Goal: Book appointment/travel/reservation

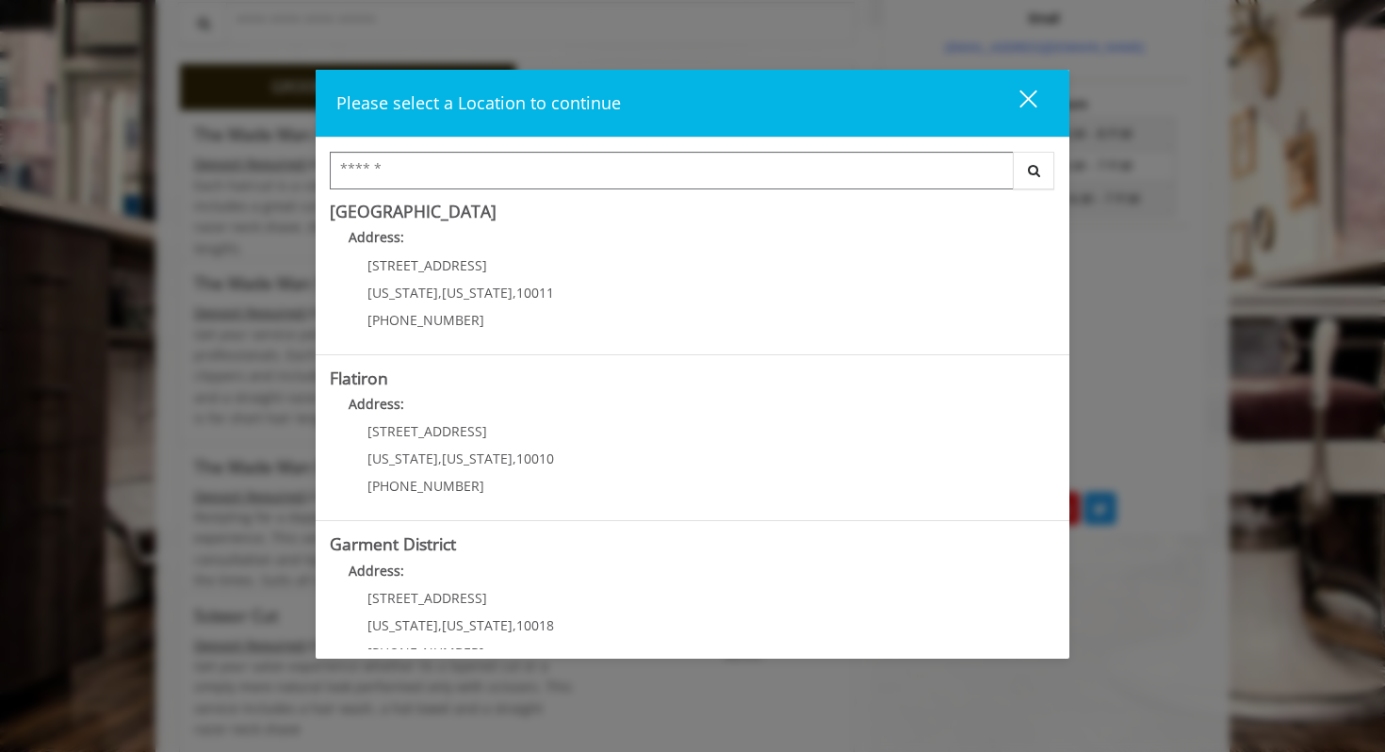
scroll to position [381, 0]
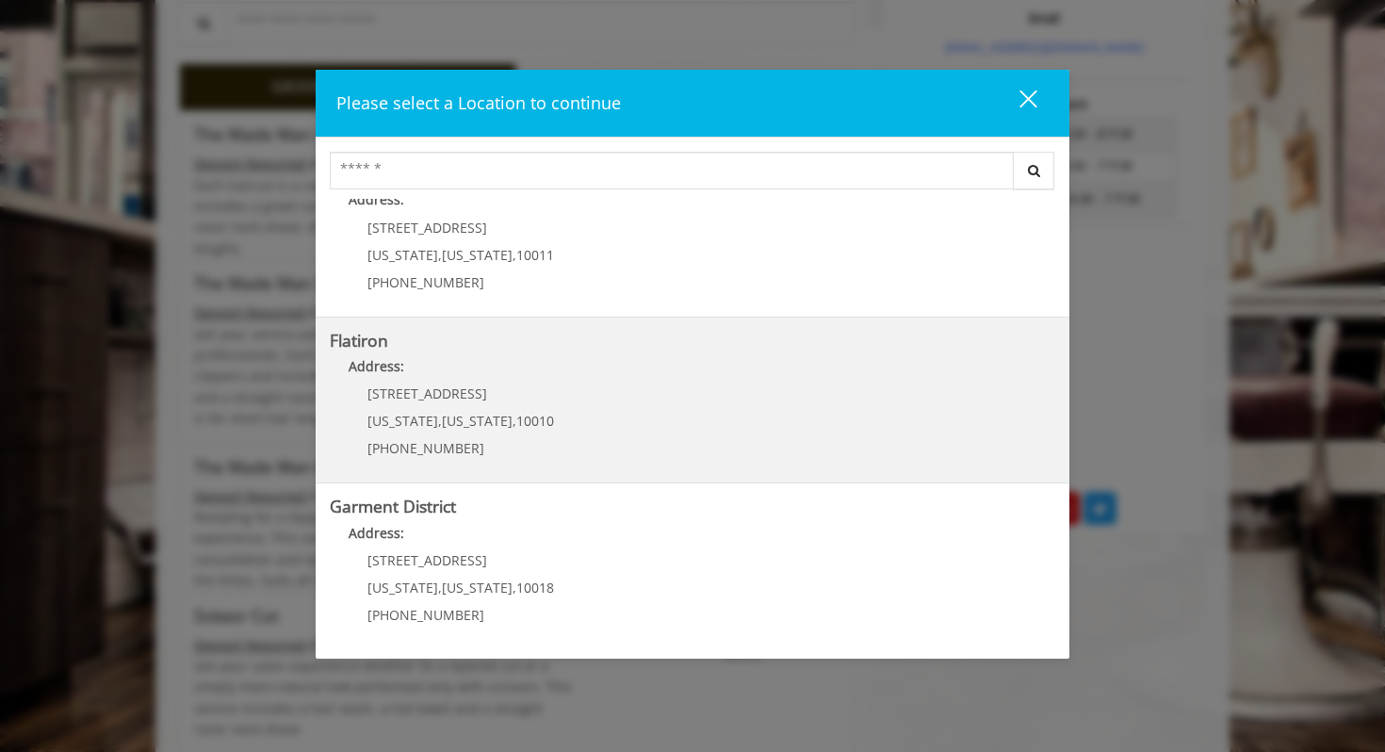
click at [646, 436] on "Flatiron Address: 10 E 23rd St New York , New York , 10010 (917) 475-1765" at bounding box center [692, 401] width 725 height 138
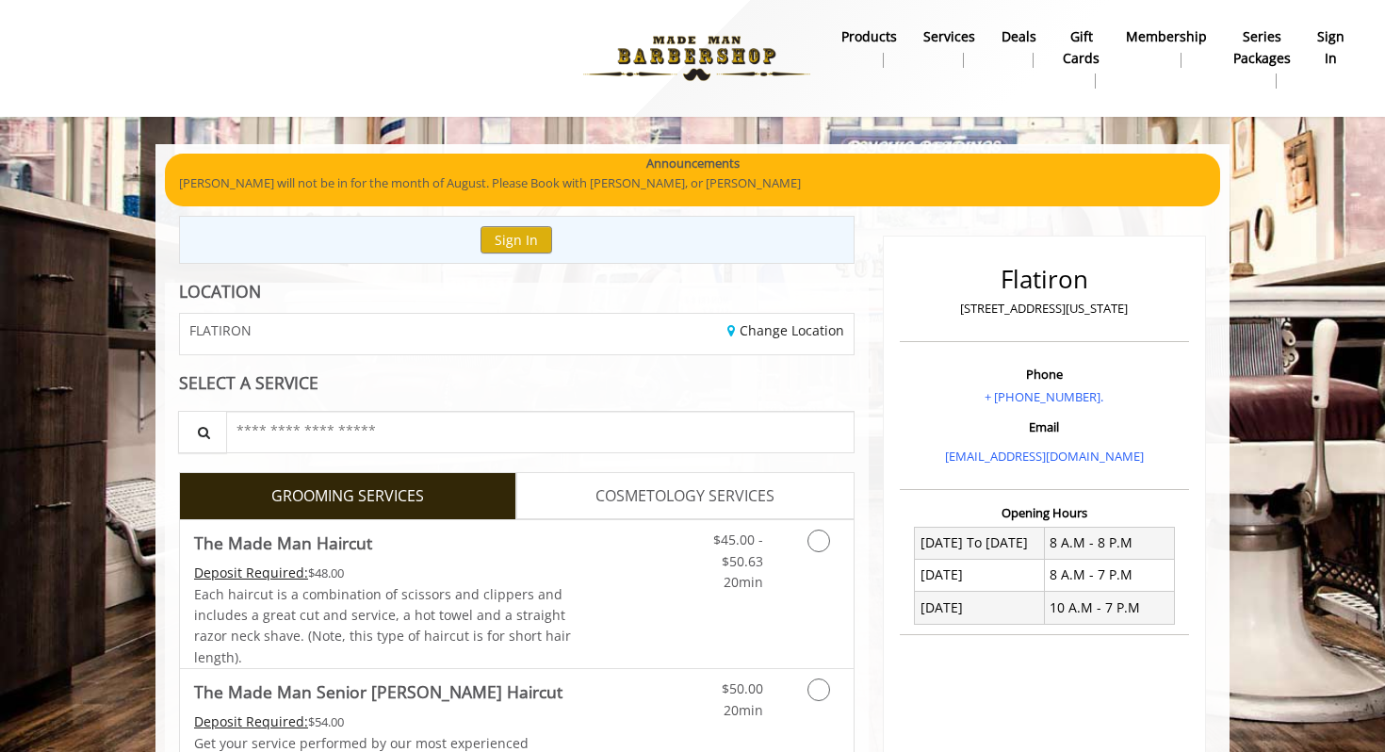
click at [424, 331] on div "FLATIRON" at bounding box center [341, 334] width 350 height 41
click at [756, 333] on link "Change Location" at bounding box center [785, 330] width 117 height 18
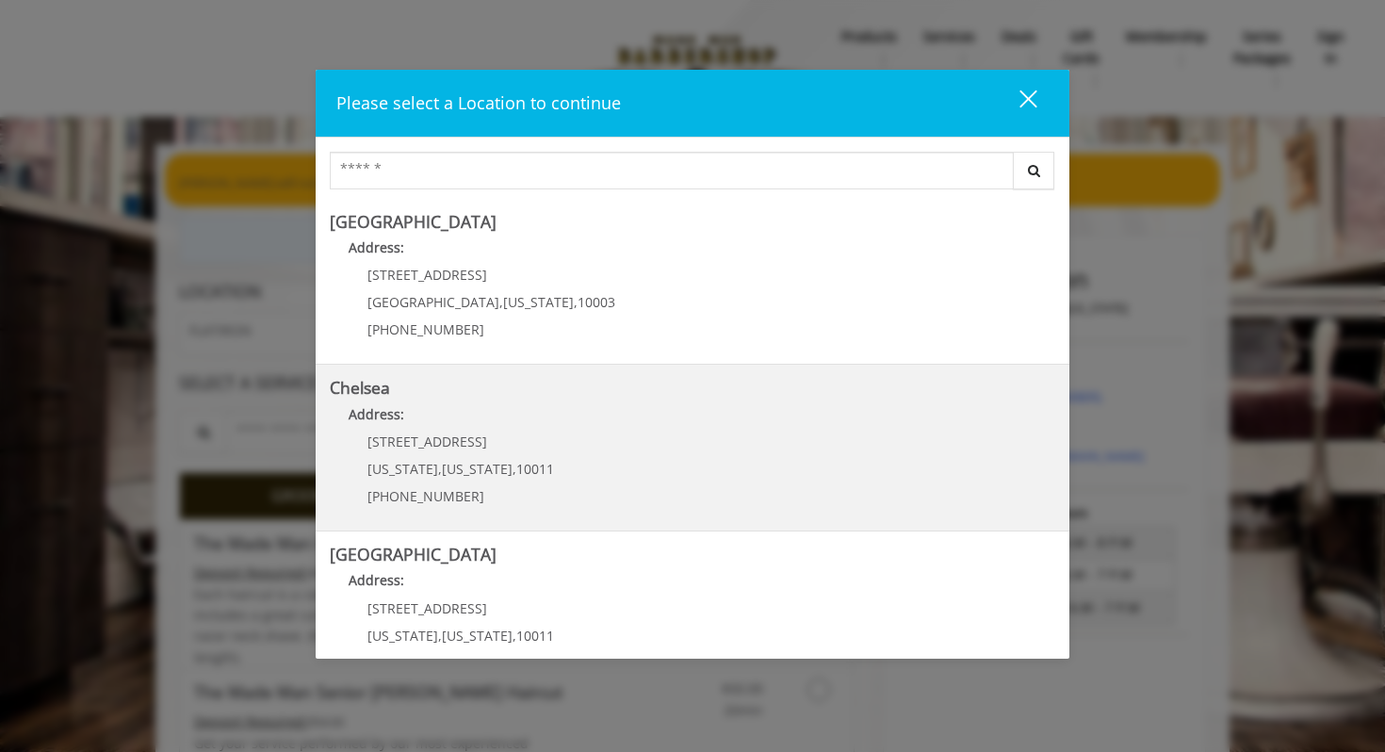
click at [490, 426] on p "Address:" at bounding box center [692, 419] width 725 height 30
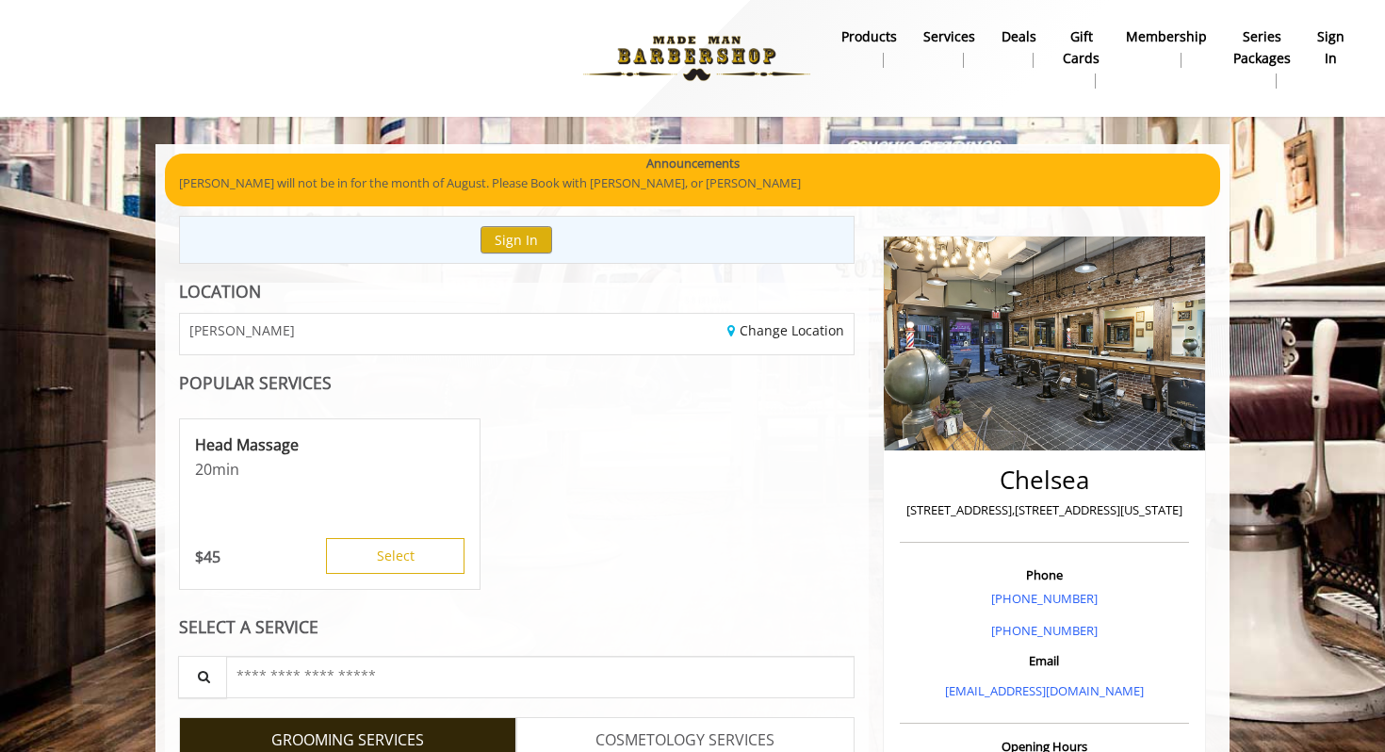
click at [666, 186] on p "[PERSON_NAME] will not be in for the month of August. Please Book with [PERSON_…" at bounding box center [692, 183] width 1027 height 20
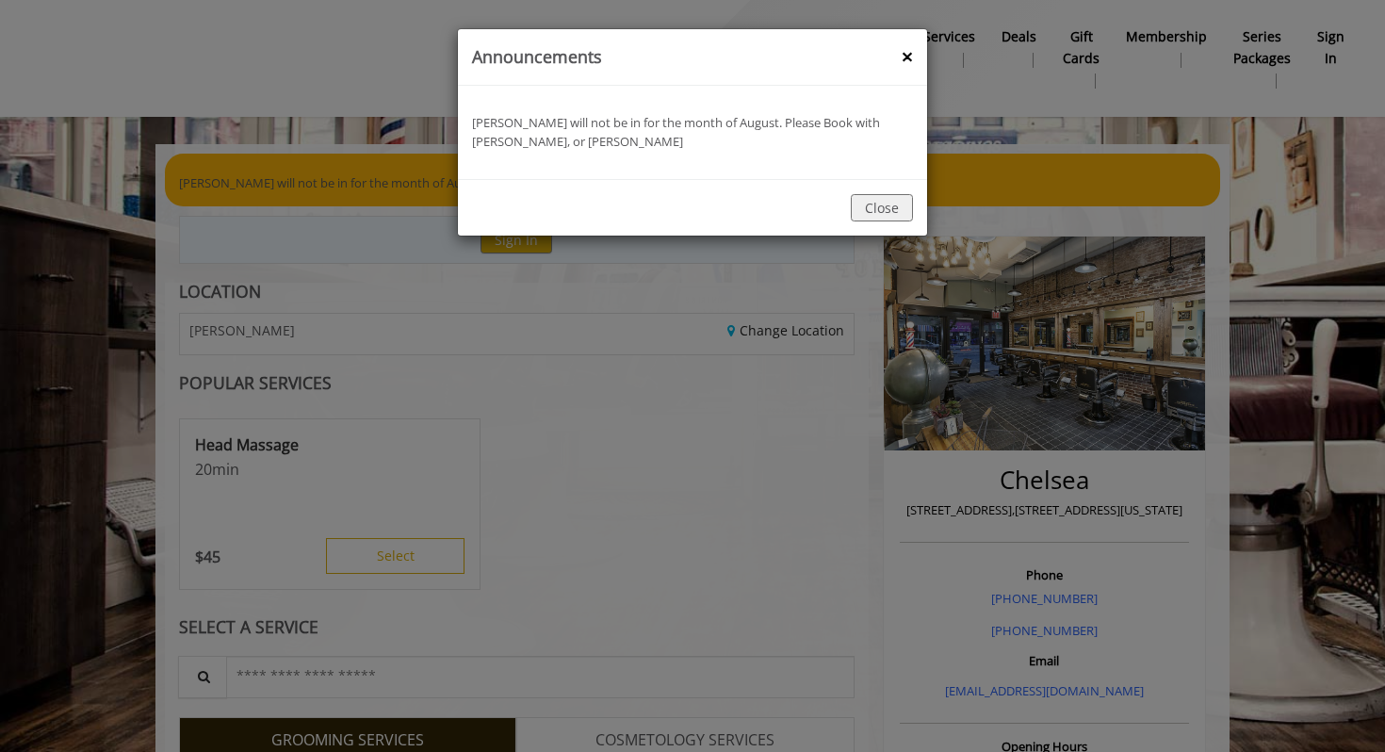
click at [897, 57] on div "announcement Banner : Announcements ×" at bounding box center [692, 57] width 469 height 57
click at [911, 48] on button "×" at bounding box center [907, 57] width 11 height 20
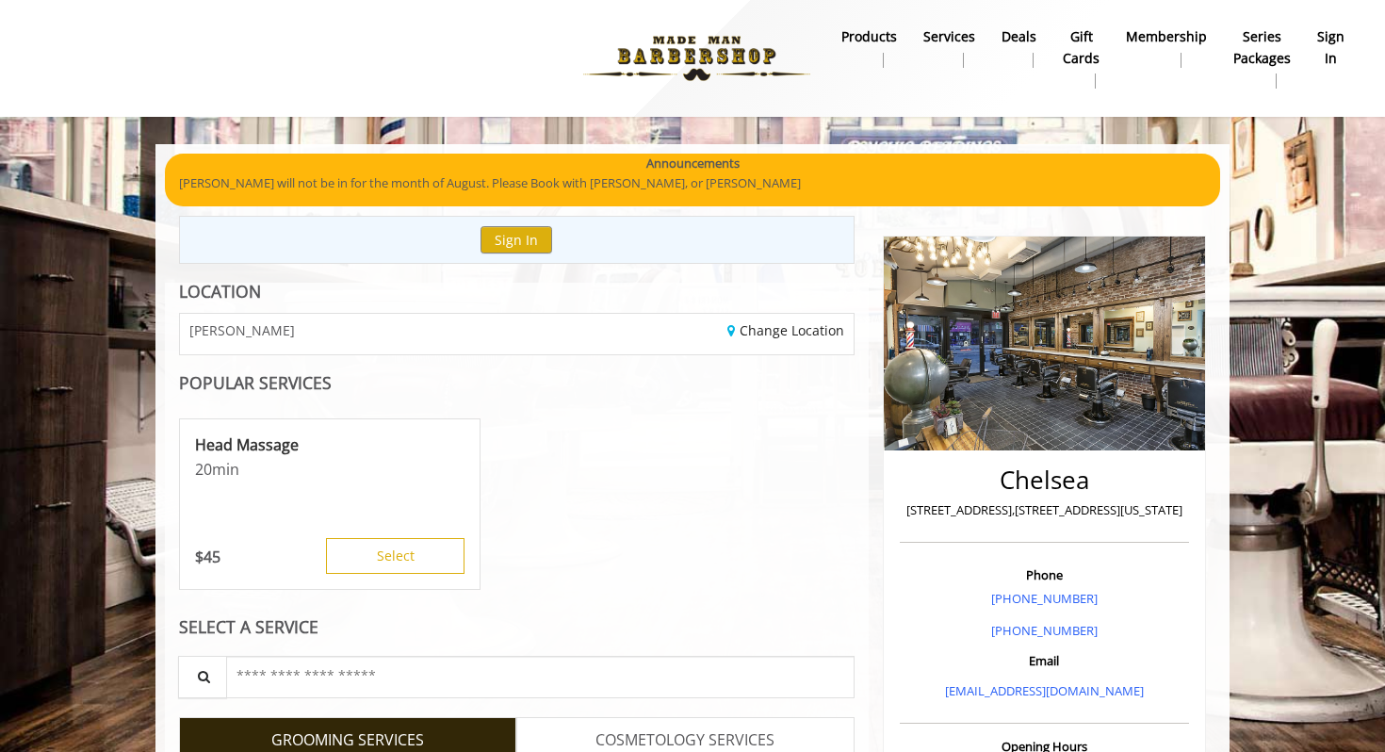
click at [1016, 39] on b "Deals" at bounding box center [1018, 36] width 35 height 21
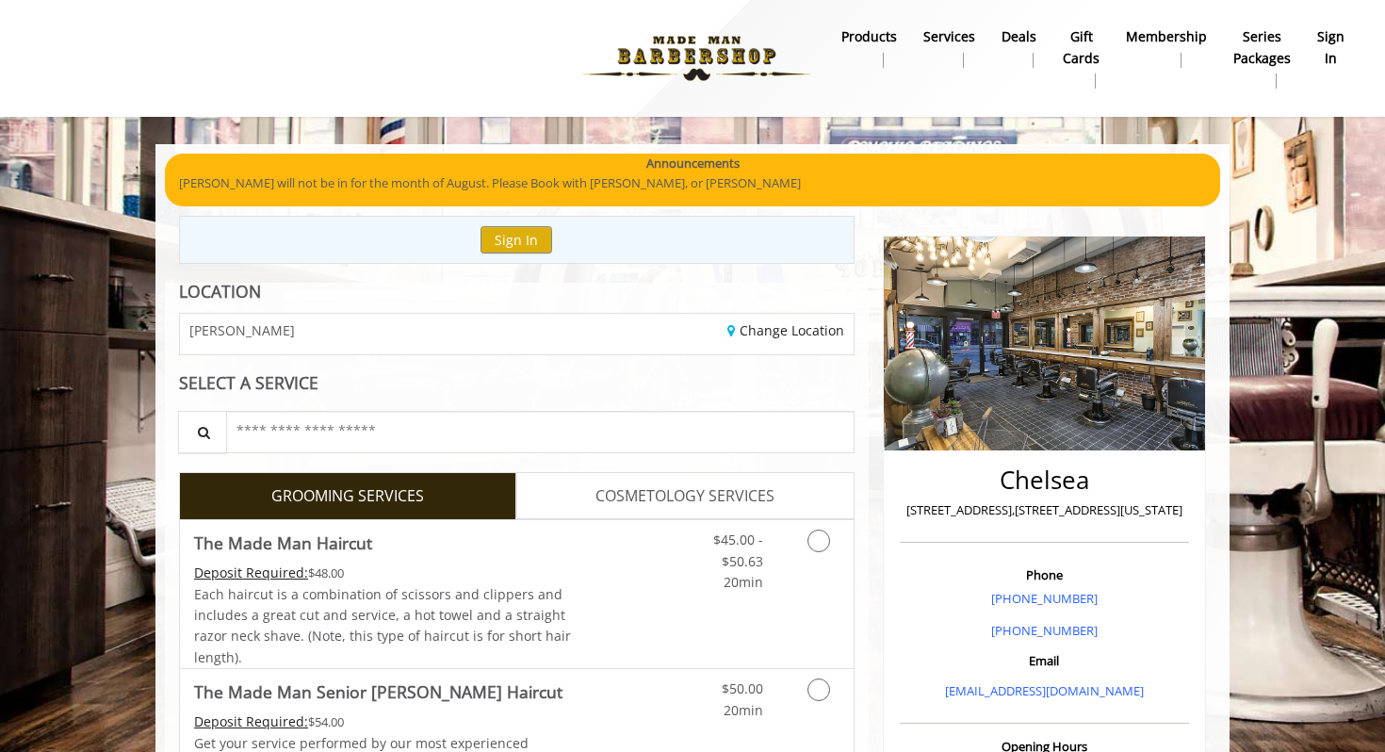
click at [897, 47] on b "products" at bounding box center [869, 36] width 56 height 21
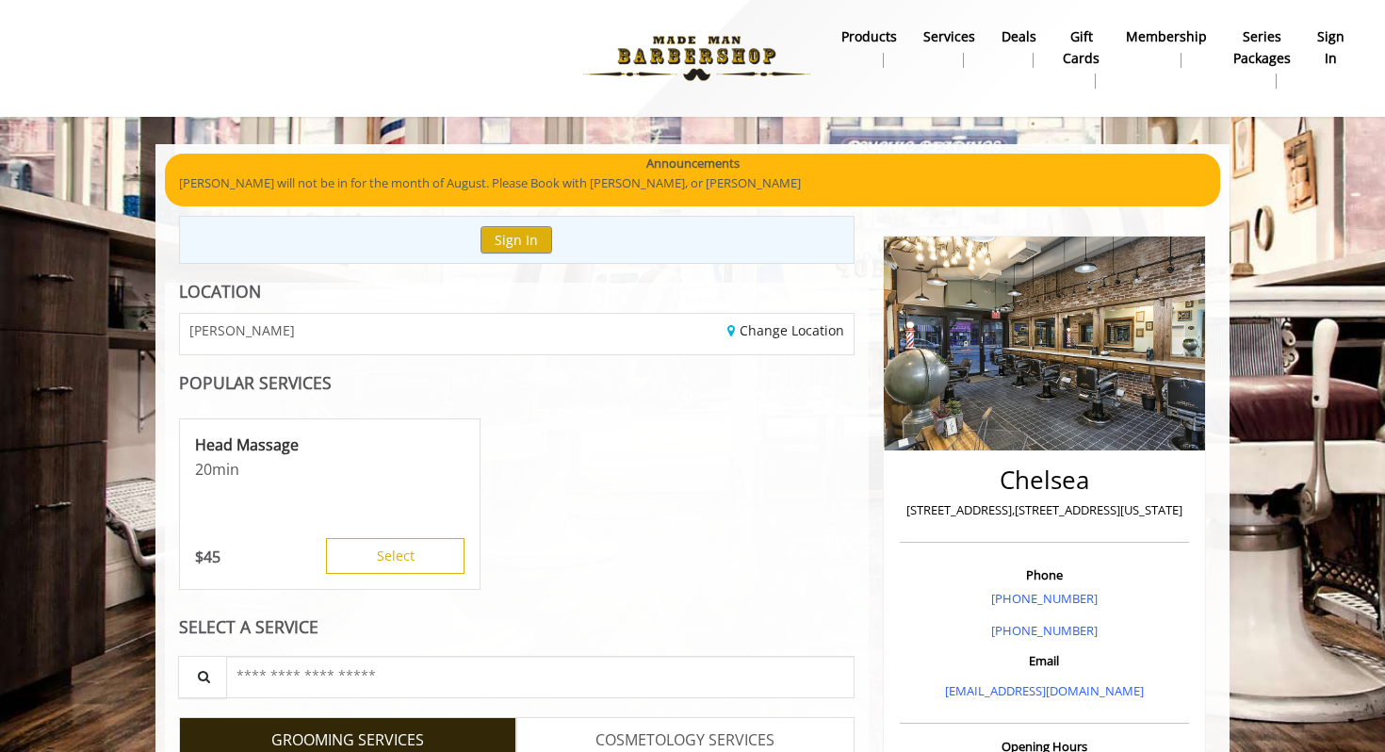
click at [679, 67] on img at bounding box center [696, 59] width 259 height 104
